Goal: Information Seeking & Learning: Learn about a topic

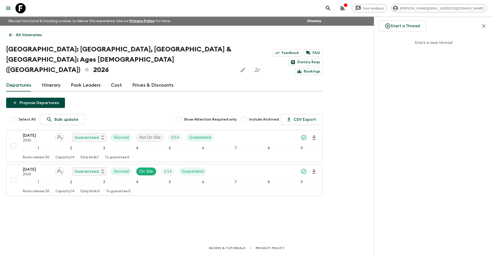
click at [23, 7] on icon at bounding box center [20, 8] width 10 height 10
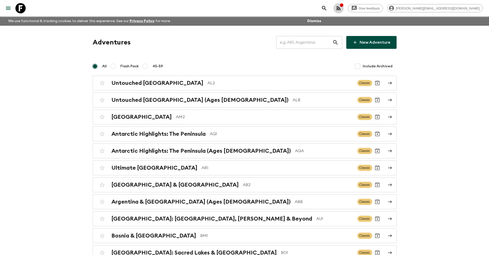
click at [342, 9] on icon "button" at bounding box center [339, 8] width 6 height 6
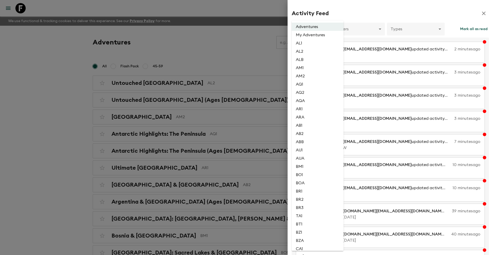
scroll to position [1108, 0]
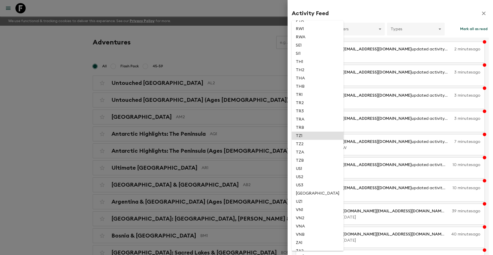
click at [308, 135] on li "TZ1" at bounding box center [318, 136] width 52 height 8
type input "8903390d-688c-4468-9791-6854f0fcb785"
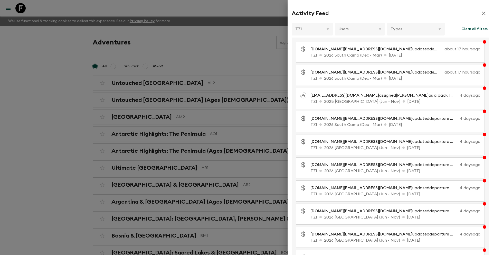
click at [481, 13] on icon "button" at bounding box center [484, 13] width 6 height 6
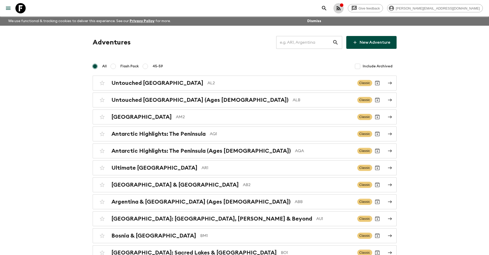
click at [341, 8] on icon "button" at bounding box center [339, 8] width 4 height 4
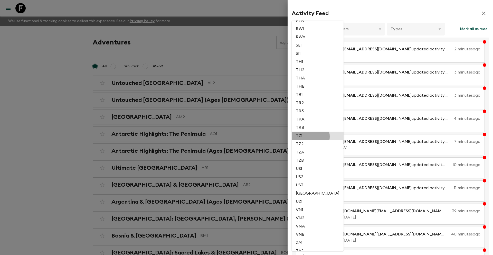
click at [309, 136] on li "TZ1" at bounding box center [318, 136] width 52 height 8
type input "8903390d-688c-4468-9791-6854f0fcb785"
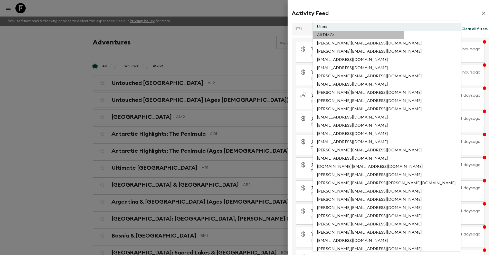
click at [353, 36] on li "All DMCs" at bounding box center [387, 35] width 148 height 8
type input "EXTERNAL_ONLY"
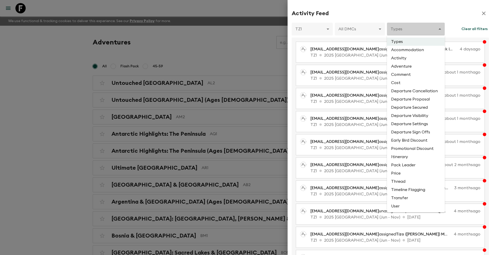
click at [423, 11] on div at bounding box center [246, 127] width 493 height 255
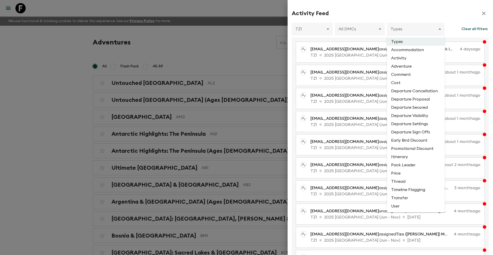
click at [421, 100] on li "Departure Proposal" at bounding box center [416, 99] width 58 height 8
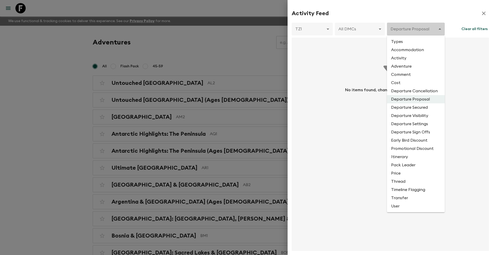
click at [421, 108] on li "Departure Secured" at bounding box center [416, 107] width 58 height 8
type input "DEPARTURE_SECURED"
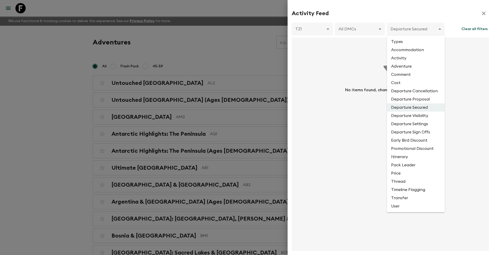
click at [404, 42] on li "Types" at bounding box center [416, 42] width 58 height 8
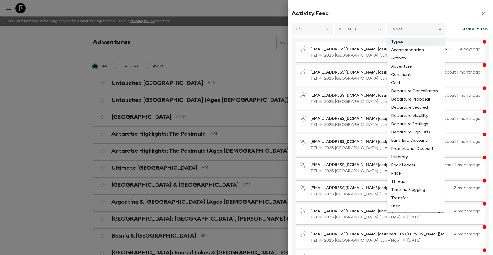
click at [409, 59] on li "Activity" at bounding box center [416, 58] width 58 height 8
type input "ACTIVITY"
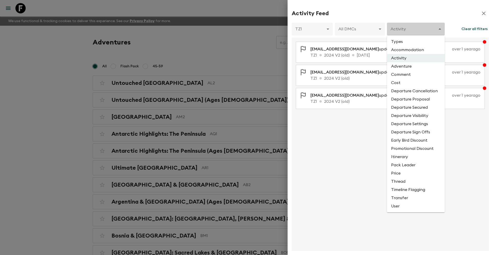
click at [412, 42] on li "Types" at bounding box center [416, 42] width 58 height 8
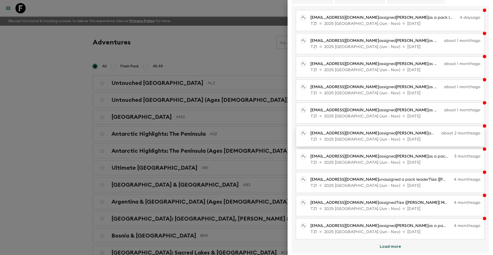
scroll to position [33, 0]
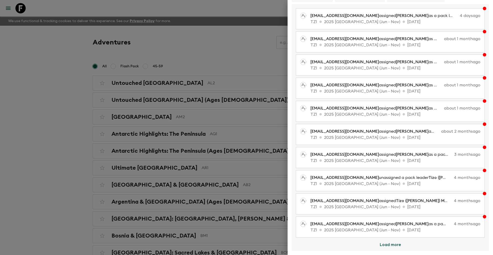
click at [394, 244] on button "Load more" at bounding box center [391, 244] width 34 height 10
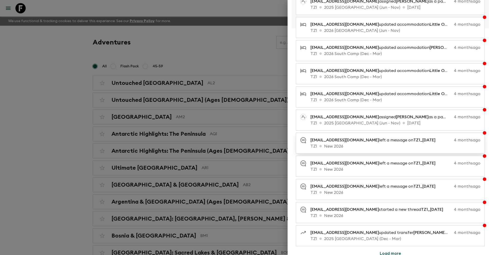
scroll to position [259, 0]
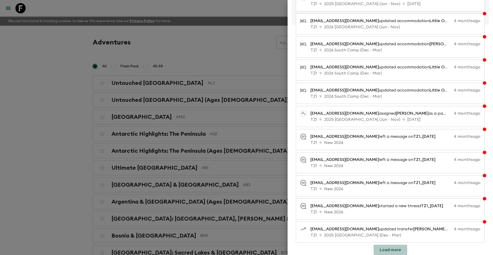
click at [391, 249] on button "Load more" at bounding box center [391, 250] width 34 height 10
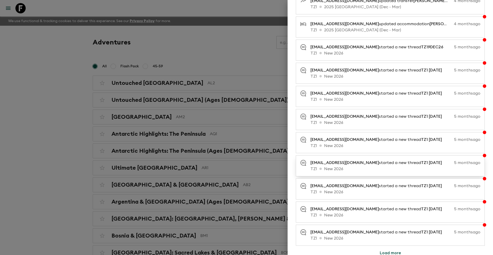
scroll to position [491, 0]
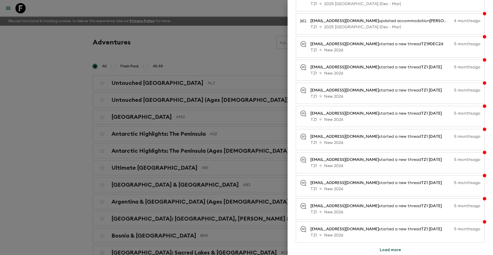
click at [393, 249] on button "Load more" at bounding box center [391, 250] width 34 height 10
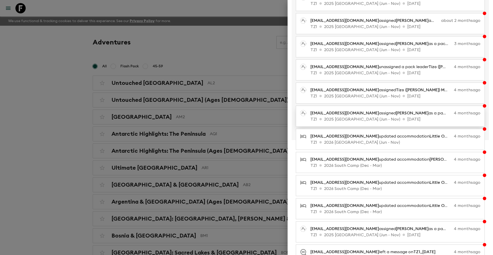
scroll to position [0, 0]
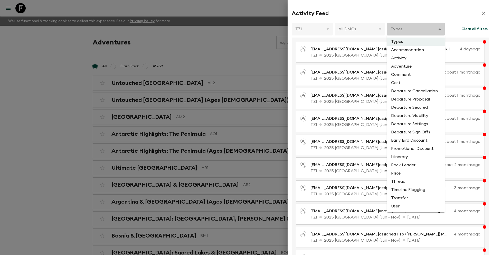
click at [419, 92] on li "Departure Cancellation" at bounding box center [416, 91] width 58 height 8
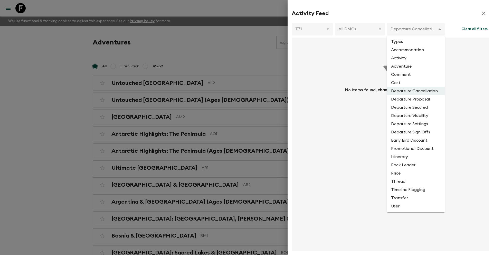
click at [423, 99] on li "Departure Proposal" at bounding box center [416, 99] width 58 height 8
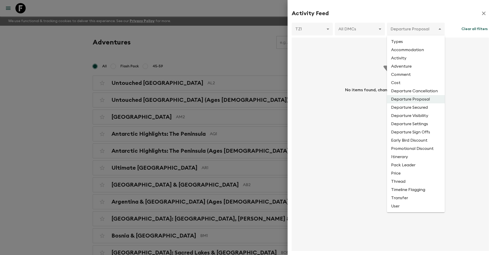
click at [423, 108] on li "Departure Secured" at bounding box center [416, 107] width 58 height 8
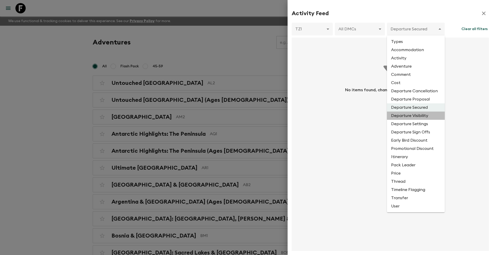
click at [422, 117] on li "Departure Visibility" at bounding box center [416, 115] width 58 height 8
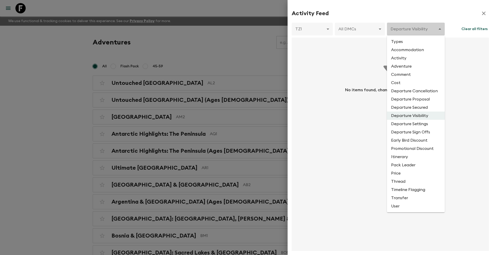
click at [426, 125] on li "Departure Settings" at bounding box center [416, 124] width 58 height 8
type input "DEPARTURE_SETTINGS"
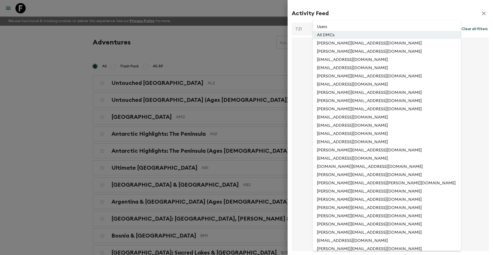
click at [358, 27] on li "Users" at bounding box center [387, 27] width 148 height 8
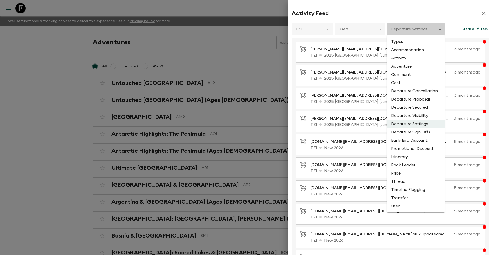
click at [479, 14] on div at bounding box center [246, 127] width 493 height 255
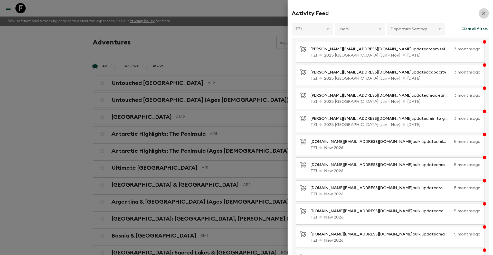
click at [482, 13] on icon "button" at bounding box center [484, 14] width 4 height 4
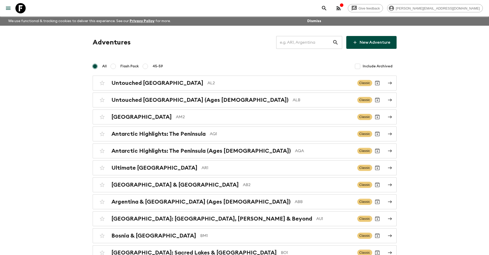
click at [21, 8] on icon at bounding box center [20, 8] width 10 height 10
click at [288, 42] on input "text" at bounding box center [304, 42] width 56 height 14
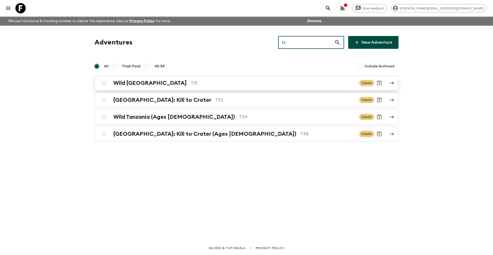
type input "tz"
click at [191, 86] on p "TZ1" at bounding box center [273, 83] width 164 height 6
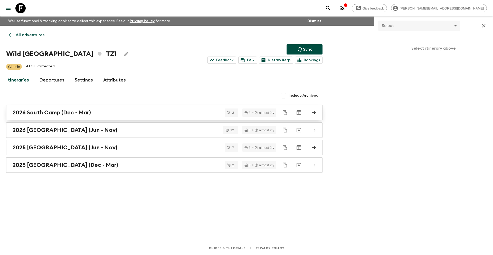
click at [80, 116] on link "2026 South Camp (Dec - Mar)" at bounding box center [164, 112] width 316 height 15
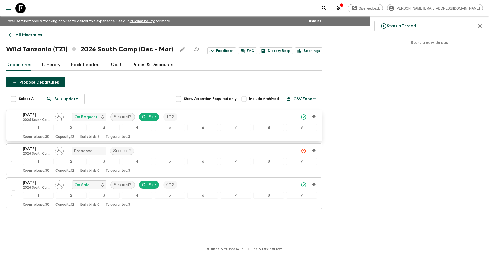
click at [38, 113] on p "[DATE]" at bounding box center [37, 115] width 28 height 6
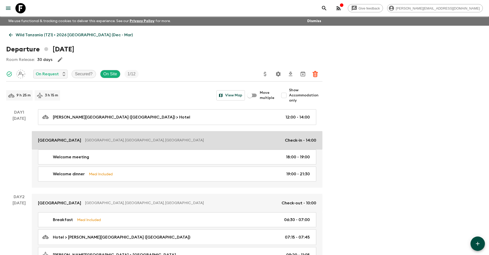
click at [121, 136] on link "[GEOGRAPHIC_DATA], [GEOGRAPHIC_DATA], [GEOGRAPHIC_DATA] of Check-in - 14:00" at bounding box center [177, 140] width 291 height 18
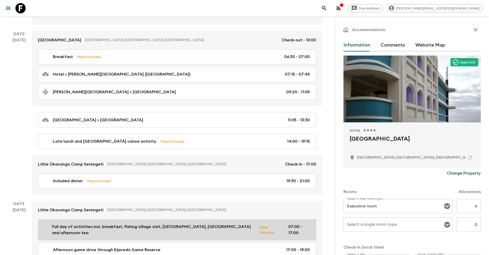
scroll to position [197, 0]
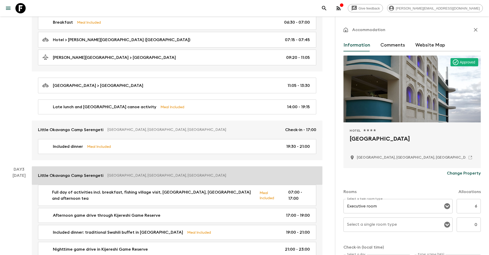
click at [151, 176] on p "[GEOGRAPHIC_DATA], [GEOGRAPHIC_DATA], [GEOGRAPHIC_DATA]" at bounding box center [210, 175] width 205 height 5
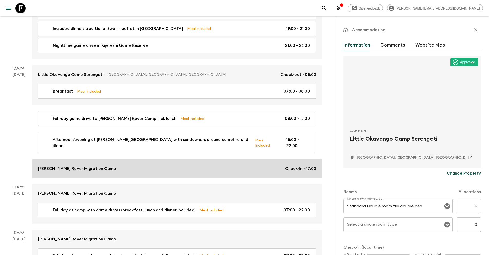
scroll to position [402, 0]
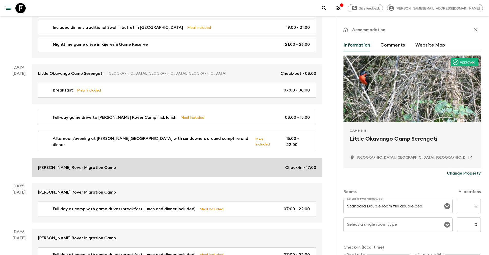
click at [152, 167] on link "[PERSON_NAME] Rover Migration Camp Check-in - 17:00" at bounding box center [177, 167] width 291 height 18
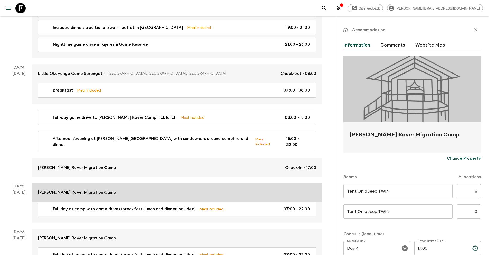
click at [151, 189] on div "[PERSON_NAME] Rover Migration Camp" at bounding box center [177, 192] width 278 height 6
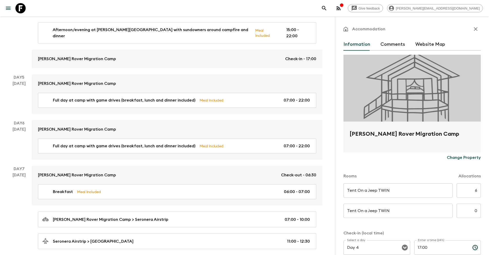
scroll to position [1, 0]
click at [473, 27] on icon "button" at bounding box center [476, 29] width 6 height 6
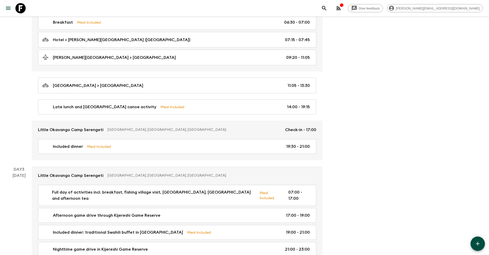
scroll to position [289, 0]
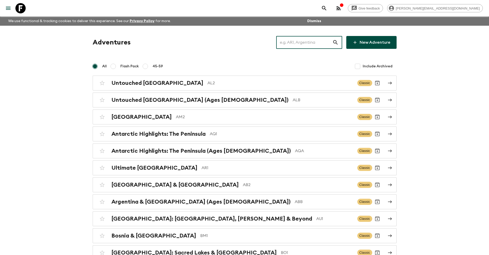
click at [303, 42] on input "text" at bounding box center [304, 42] width 56 height 14
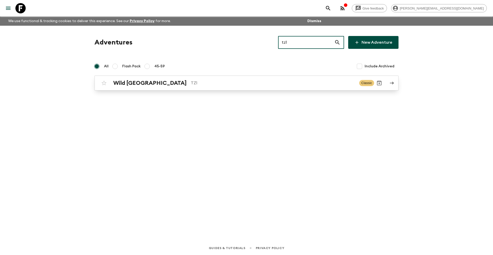
type input "tz1"
click at [258, 88] on link "Wild Tanzania TZ1 Classic" at bounding box center [247, 83] width 304 height 15
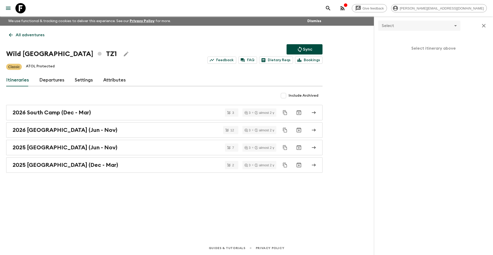
click at [17, 8] on icon at bounding box center [20, 8] width 10 height 10
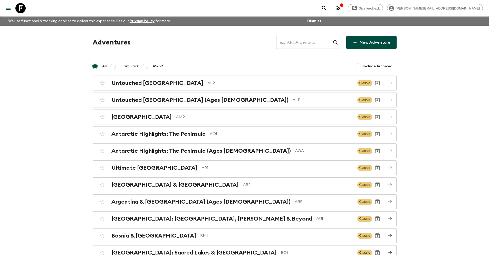
click at [289, 42] on input "text" at bounding box center [304, 42] width 56 height 14
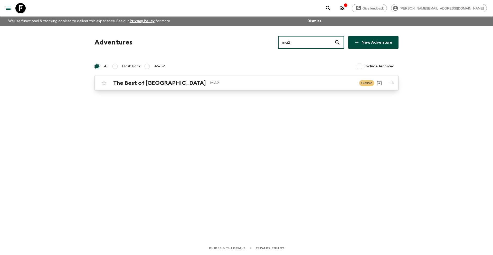
type input "ma2"
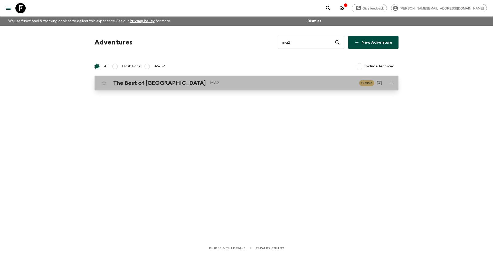
click at [195, 86] on div "The Best of [GEOGRAPHIC_DATA] MA2" at bounding box center [234, 83] width 242 height 7
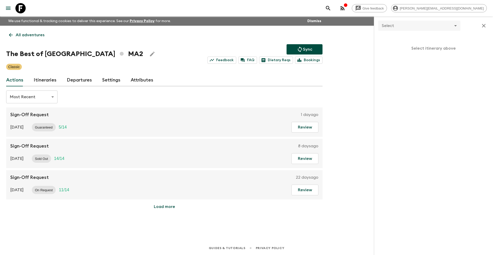
click at [43, 81] on link "Itineraries" at bounding box center [45, 80] width 23 height 12
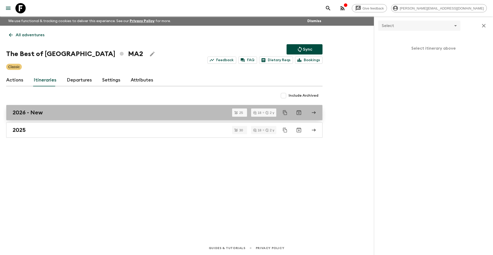
click at [50, 114] on div "2026 - New" at bounding box center [160, 112] width 294 height 7
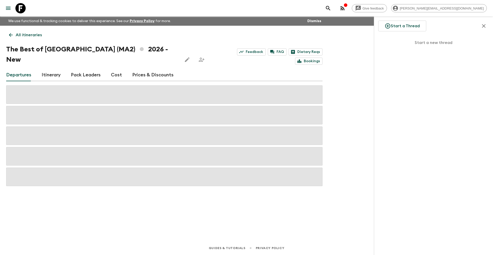
click at [115, 69] on link "Cost" at bounding box center [116, 75] width 11 height 12
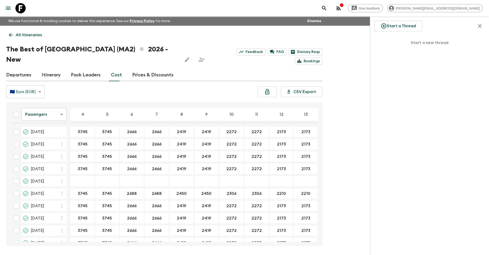
click at [52, 69] on link "Itinerary" at bounding box center [51, 75] width 19 height 12
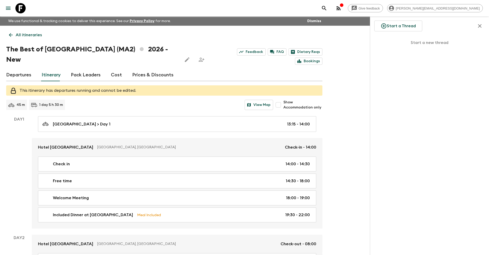
click at [25, 69] on link "Departures" at bounding box center [18, 75] width 25 height 12
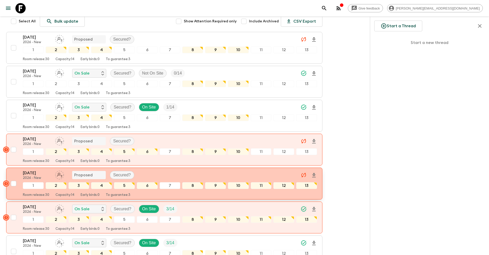
scroll to position [88, 0]
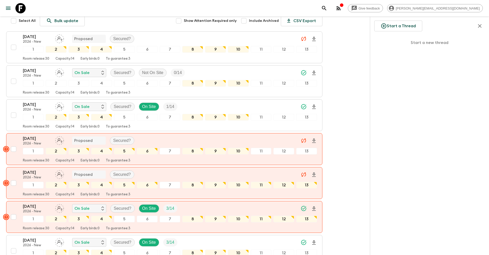
click at [18, 6] on icon at bounding box center [20, 8] width 10 height 10
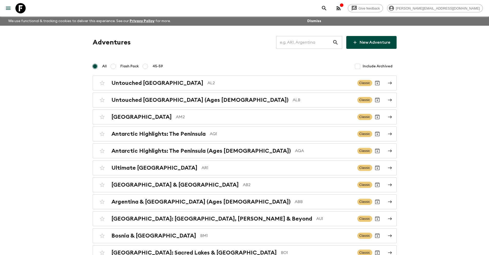
click at [287, 43] on input "text" at bounding box center [304, 42] width 56 height 14
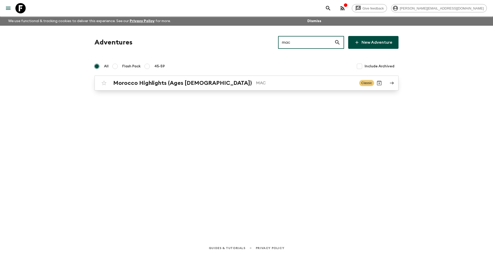
type input "mac"
click at [178, 83] on h2 "Morocco Highlights (Ages [DEMOGRAPHIC_DATA])" at bounding box center [182, 83] width 139 height 7
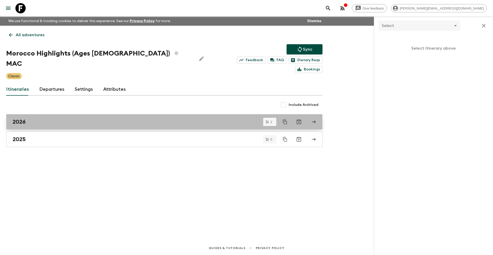
click at [59, 118] on div "2026" at bounding box center [160, 121] width 294 height 7
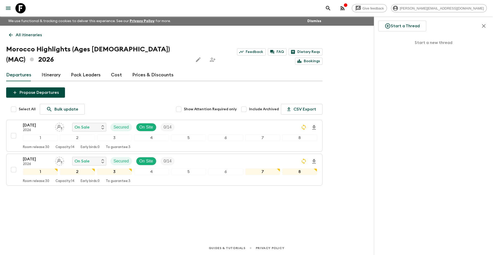
click at [114, 69] on link "Cost" at bounding box center [116, 75] width 11 height 12
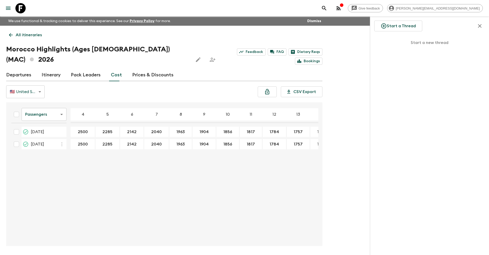
click at [26, 69] on link "Departures" at bounding box center [18, 75] width 25 height 12
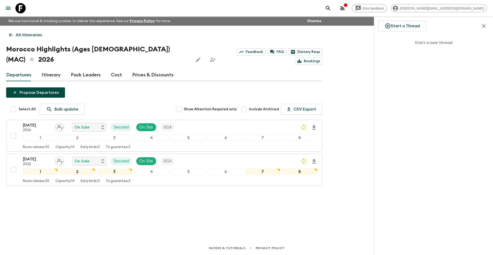
click at [23, 10] on icon at bounding box center [20, 8] width 10 height 10
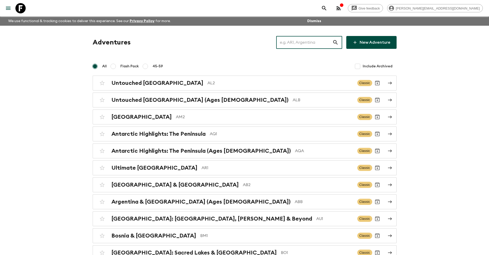
click at [293, 41] on input "text" at bounding box center [304, 42] width 56 height 14
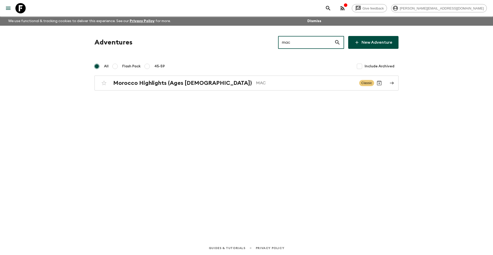
type input "mac"
click at [191, 84] on h2 "Morocco Highlights (Ages [DEMOGRAPHIC_DATA])" at bounding box center [182, 83] width 139 height 7
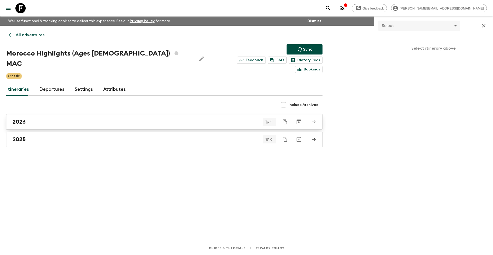
click at [161, 118] on div "2026" at bounding box center [160, 121] width 294 height 7
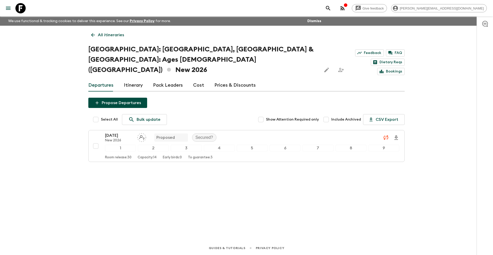
click at [24, 9] on icon at bounding box center [20, 8] width 10 height 10
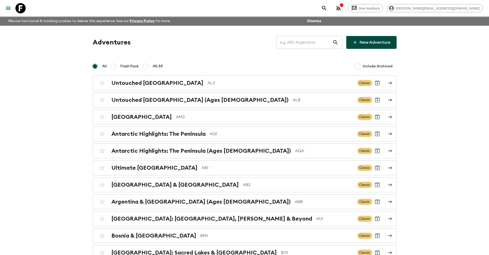
click at [315, 39] on input "text" at bounding box center [304, 42] width 56 height 14
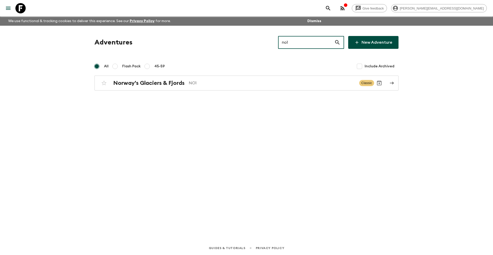
type input "no1"
click at [188, 86] on div "Norway's Glaciers & Fjords NO1 Classic" at bounding box center [236, 83] width 275 height 10
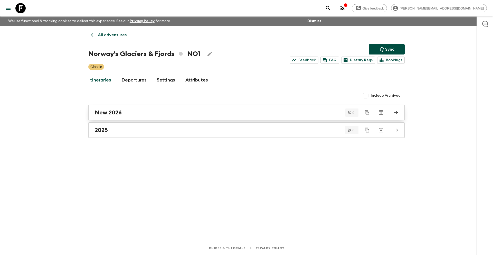
click at [163, 114] on div "New 2026" at bounding box center [242, 112] width 294 height 7
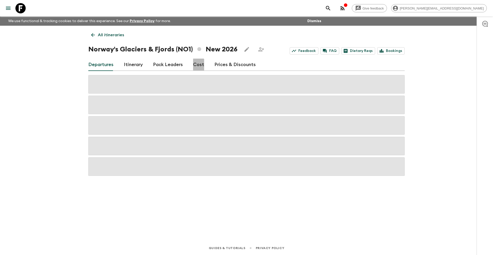
click at [194, 66] on link "Cost" at bounding box center [198, 65] width 11 height 12
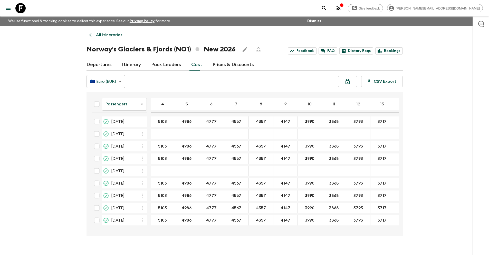
click at [101, 63] on link "Departures" at bounding box center [99, 65] width 25 height 12
